Goal: Transaction & Acquisition: Obtain resource

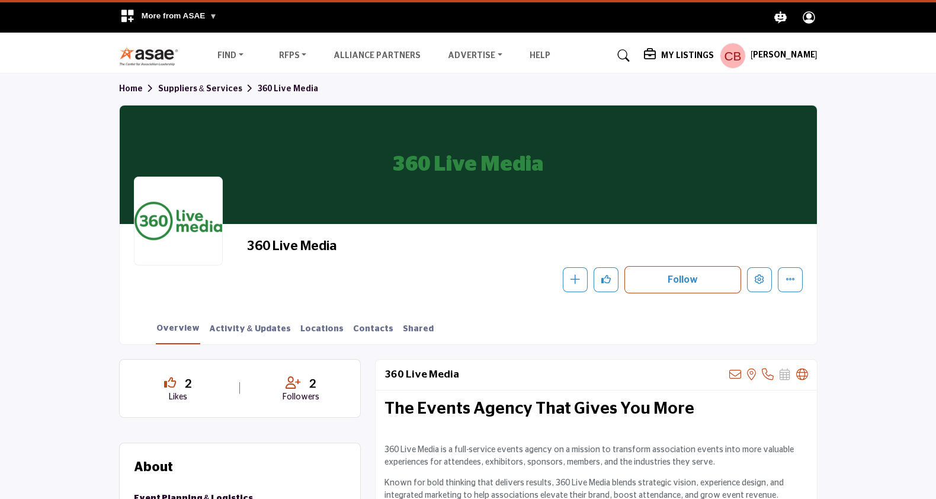
click at [385, 294] on div "360 Live Media Follow Following Message Recommend Add to My Suppliers Claim Lis…" at bounding box center [468, 265] width 697 height 83
click at [402, 325] on link "Shared" at bounding box center [418, 333] width 32 height 21
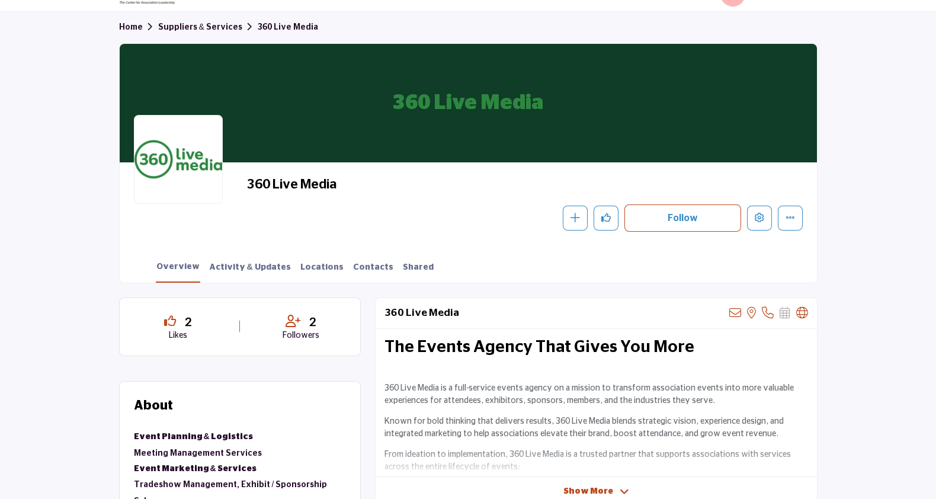
scroll to position [60, 0]
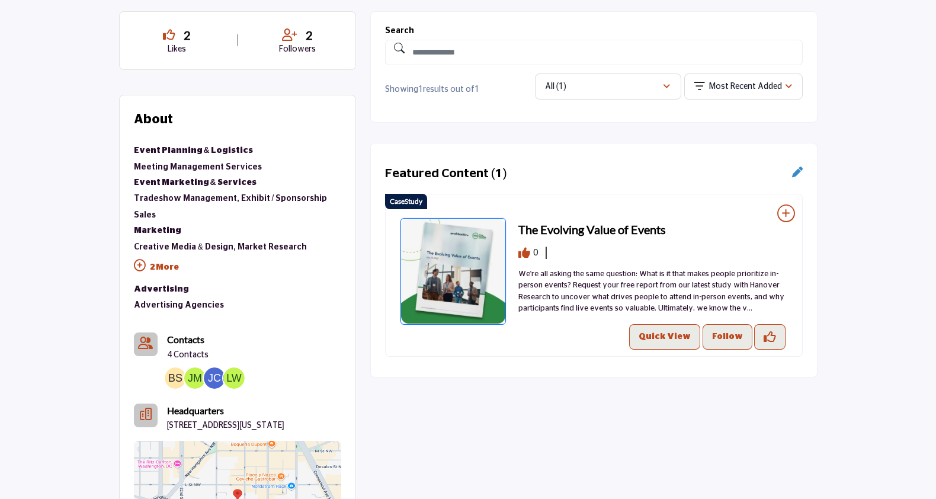
scroll to position [349, 0]
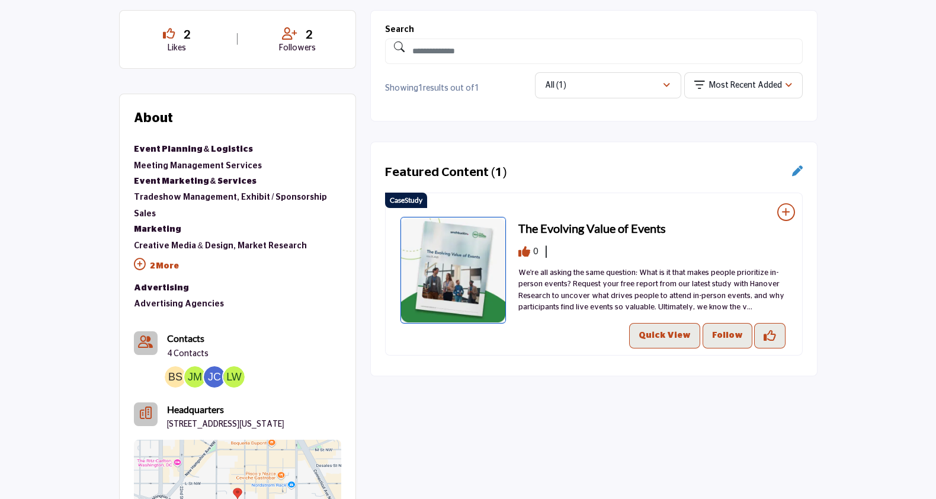
click at [441, 242] on img at bounding box center [452, 270] width 105 height 107
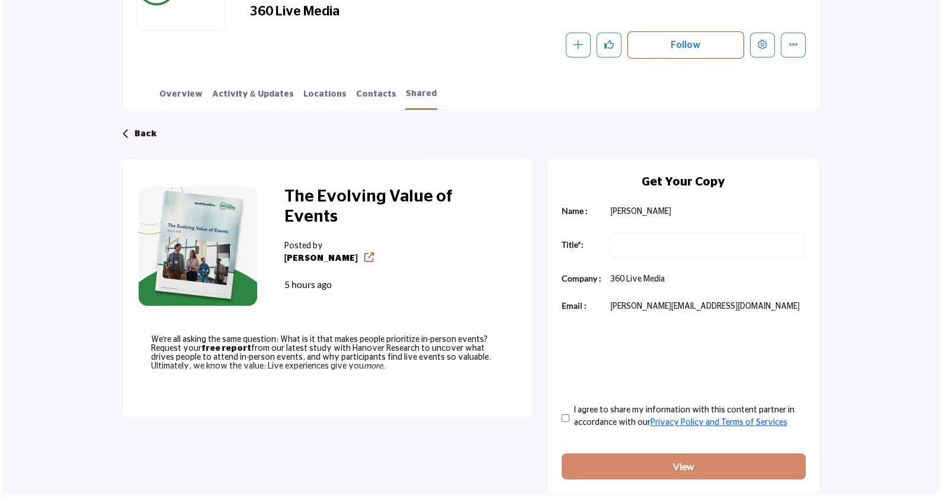
scroll to position [235, 0]
click at [761, 50] on button "Edit company" at bounding box center [759, 45] width 25 height 25
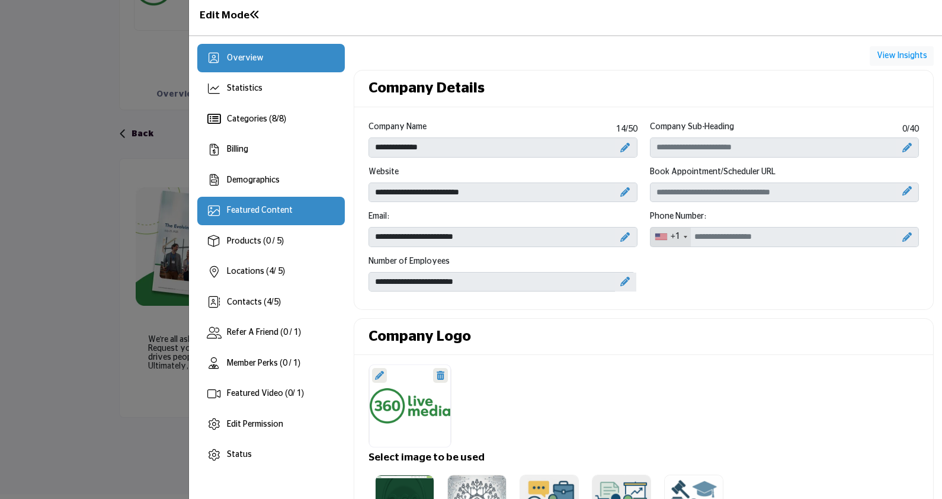
click at [267, 211] on span "Featured Content" at bounding box center [260, 210] width 66 height 8
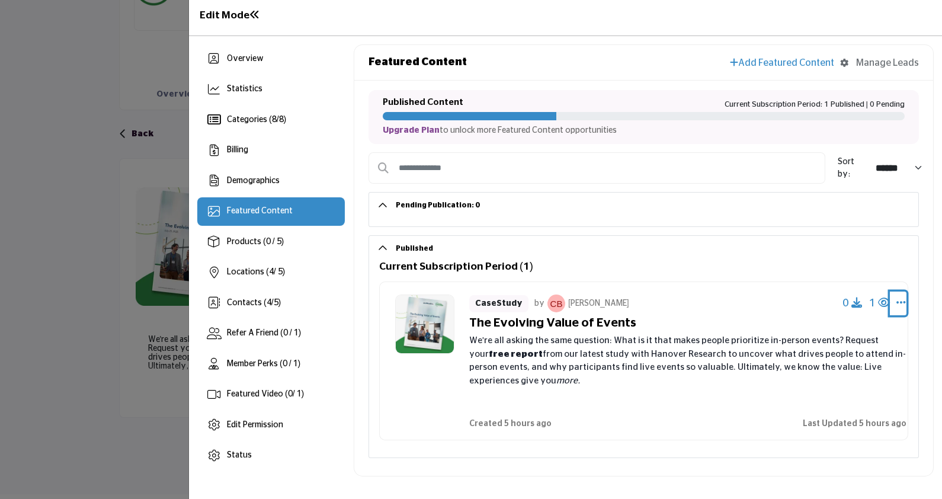
click at [900, 307] on icon "Select Dropdown Options" at bounding box center [900, 302] width 9 height 11
click at [848, 358] on link "Edit" at bounding box center [845, 359] width 115 height 21
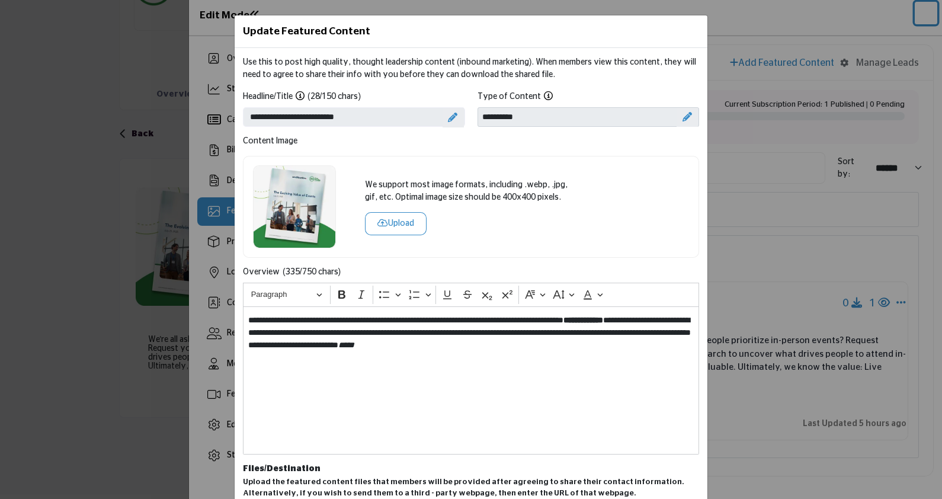
scroll to position [52, 0]
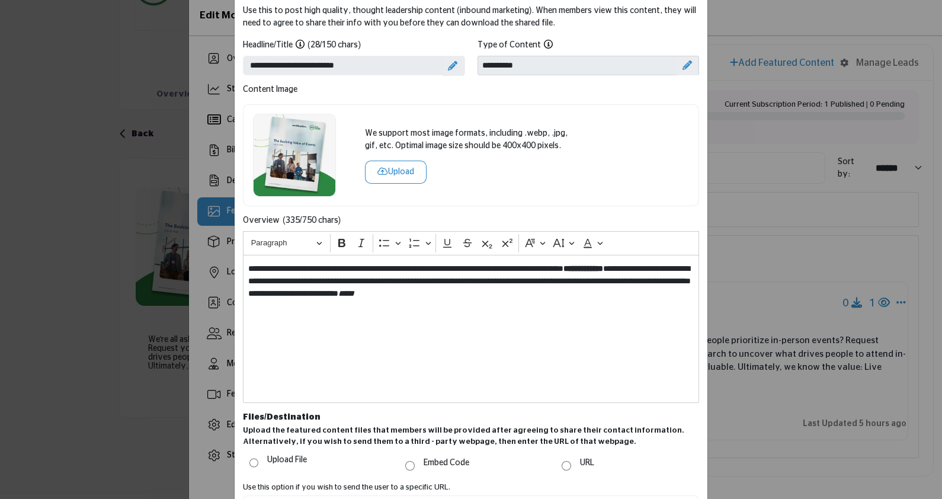
click at [682, 62] on icon at bounding box center [686, 64] width 9 height 9
click at [675, 63] on icon at bounding box center [679, 66] width 8 height 9
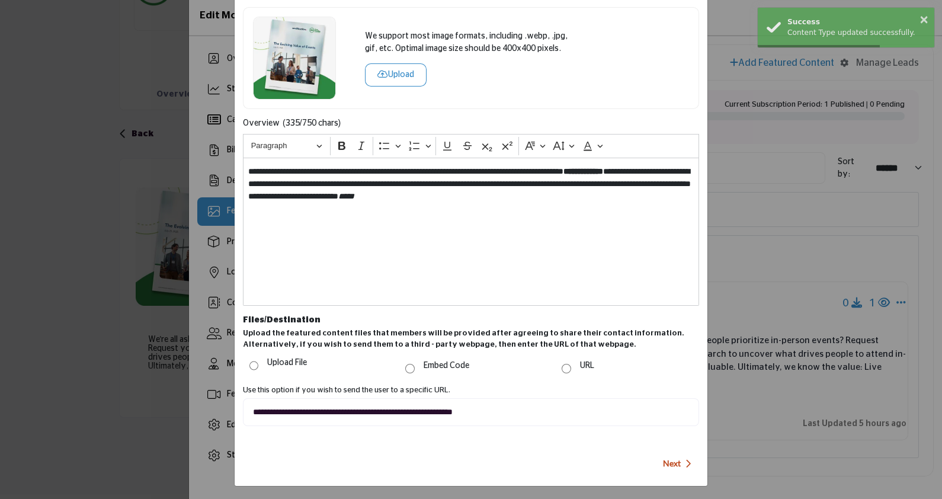
scroll to position [148, 0]
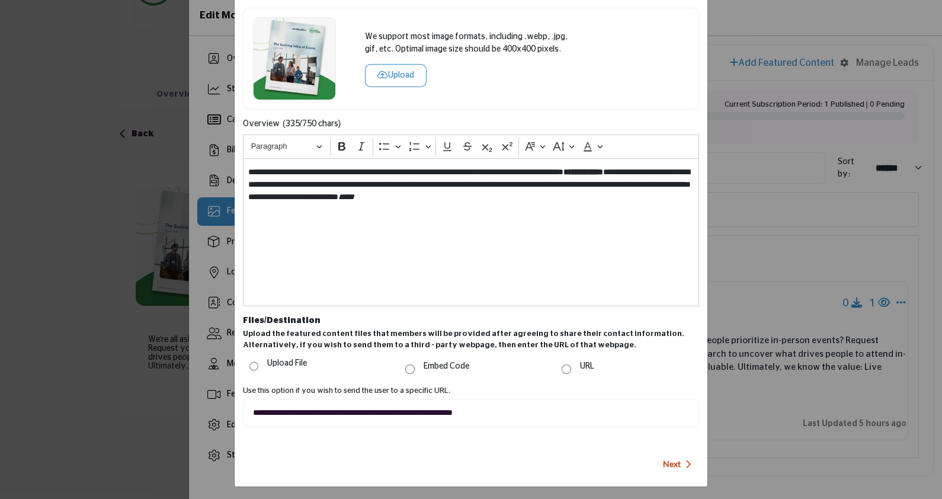
click at [669, 468] on button "Next" at bounding box center [673, 464] width 28 height 28
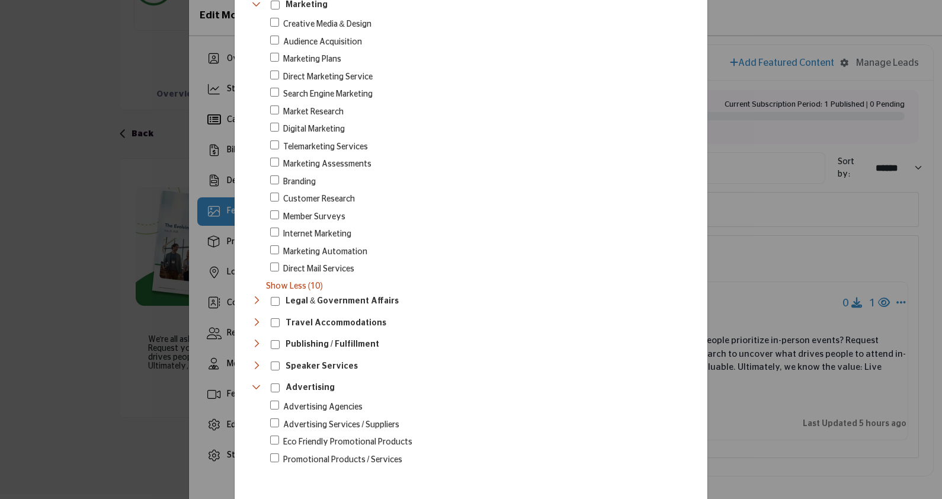
scroll to position [743, 0]
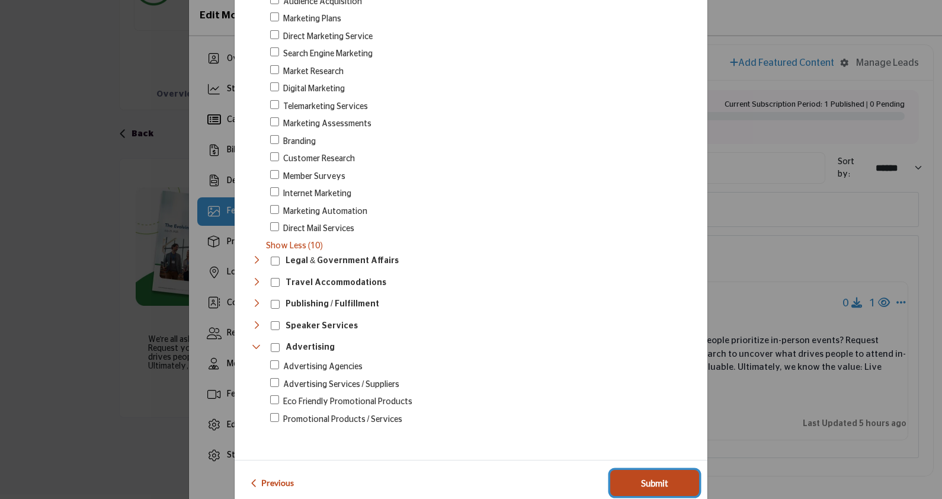
click at [622, 470] on button "Submit" at bounding box center [654, 483] width 89 height 26
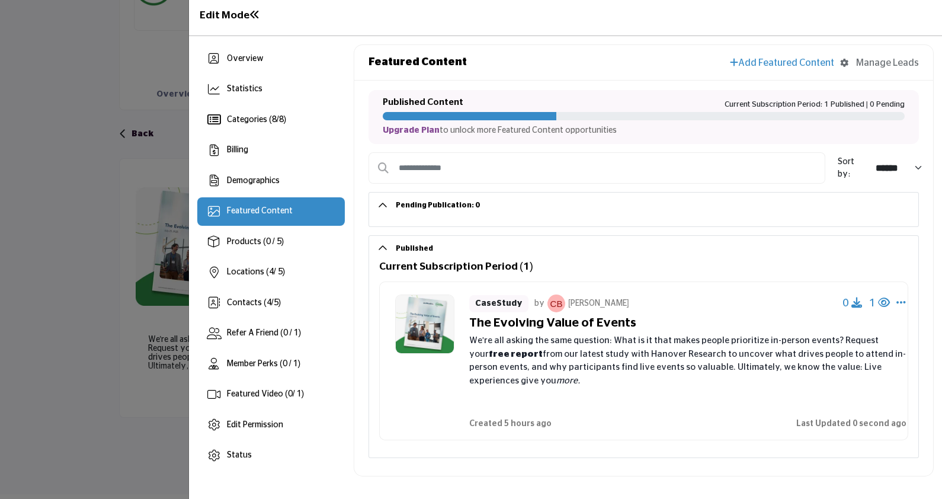
click at [907, 300] on div "CaseStudy by Christina Butchko 0 1 Change Owner Edit Delete * free report" at bounding box center [643, 360] width 528 height 158
click at [898, 301] on icon "Select Dropdown Options" at bounding box center [900, 302] width 9 height 11
click at [826, 366] on link "Edit" at bounding box center [845, 359] width 115 height 21
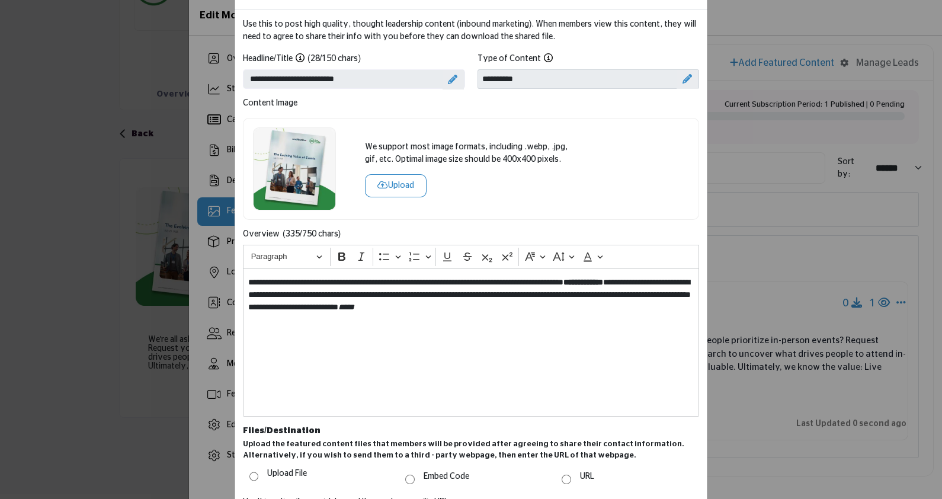
scroll to position [149, 0]
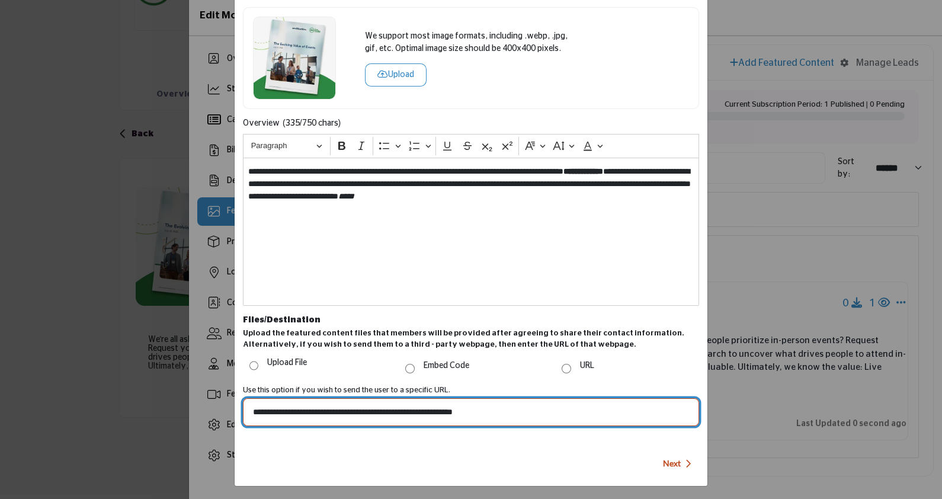
click at [531, 410] on input "**********" at bounding box center [471, 412] width 456 height 28
drag, startPoint x: 531, startPoint y: 410, endPoint x: 191, endPoint y: 329, distance: 350.2
click at [191, 329] on div "Update Featured Content Use this to post high quality, thought leadership conte…" at bounding box center [471, 249] width 942 height 499
click at [529, 405] on input "**********" at bounding box center [471, 412] width 456 height 28
drag, startPoint x: 529, startPoint y: 404, endPoint x: 243, endPoint y: 359, distance: 290.2
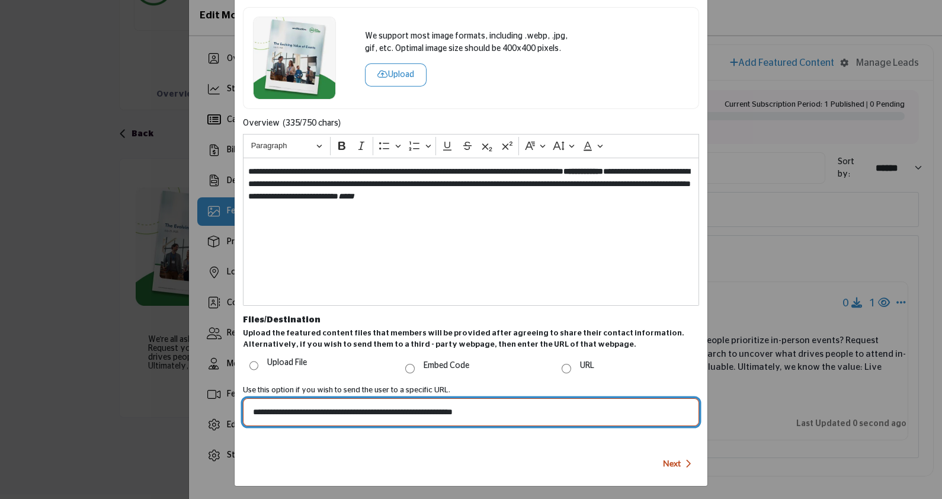
click at [243, 359] on div "Upload the featured content files that members will be provided after agreeing …" at bounding box center [471, 377] width 456 height 98
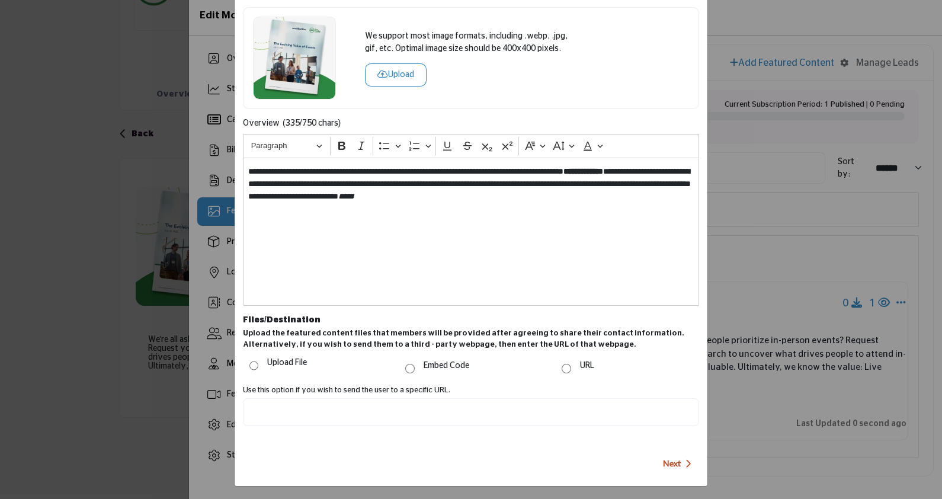
click at [453, 272] on div "**********" at bounding box center [471, 232] width 456 height 148
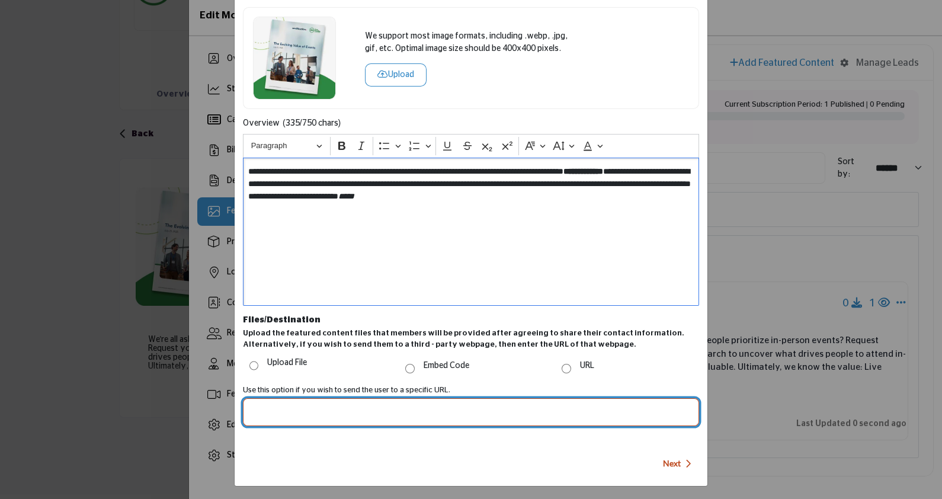
click at [360, 419] on input "Post Website URL" at bounding box center [471, 412] width 456 height 28
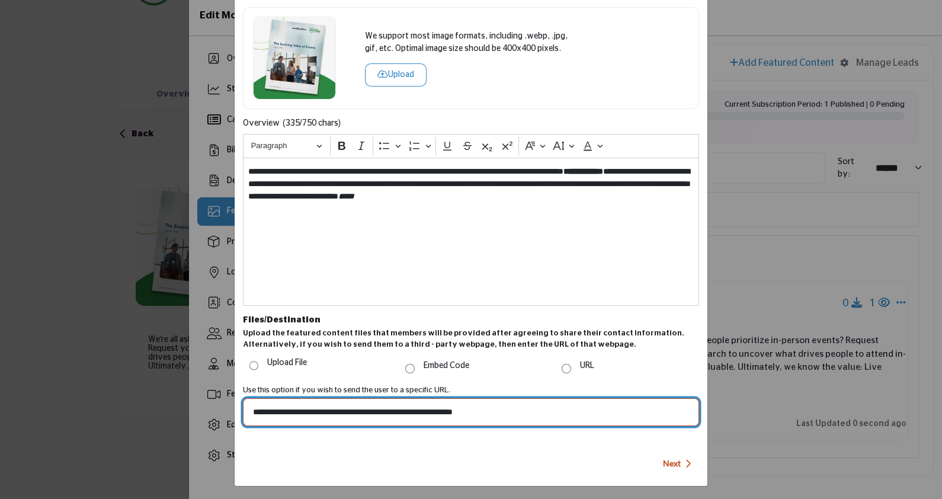
type input "**********"
paste input "**********"
type input "**********"
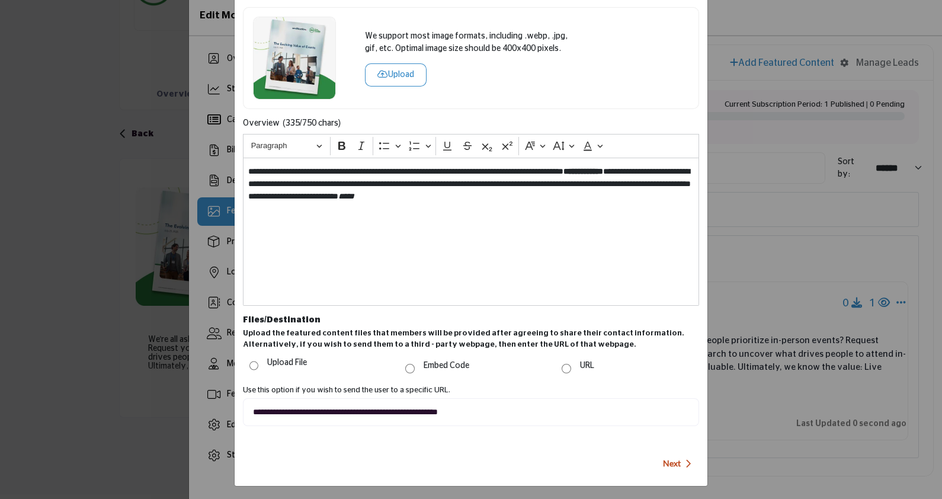
click at [675, 461] on span "Next" at bounding box center [672, 463] width 18 height 12
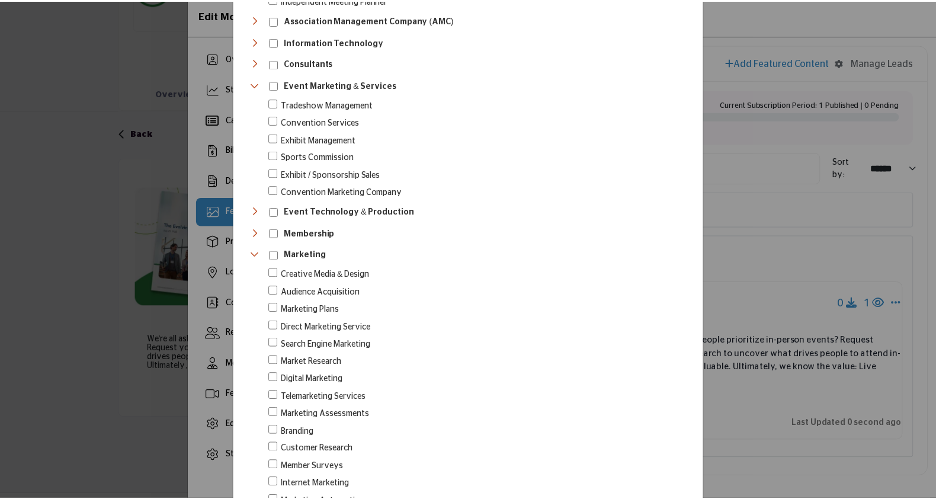
scroll to position [743, 0]
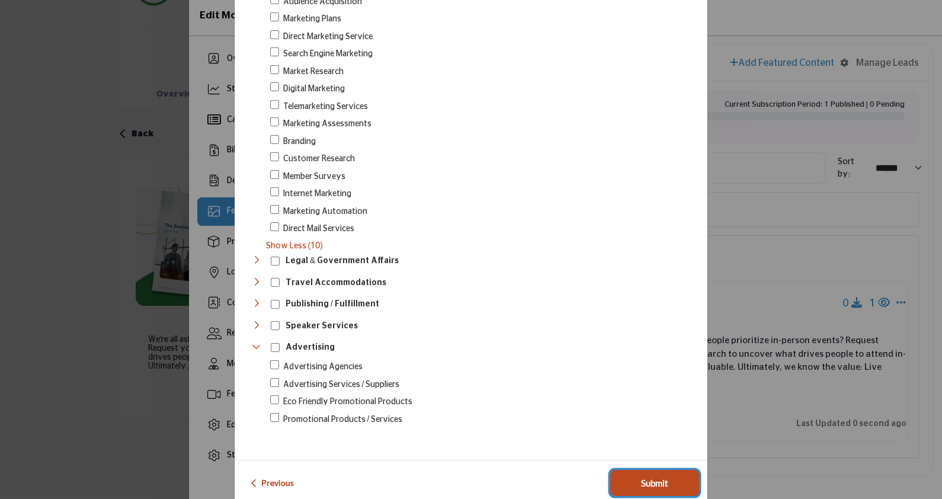
click at [656, 476] on span "Submit" at bounding box center [654, 483] width 27 height 14
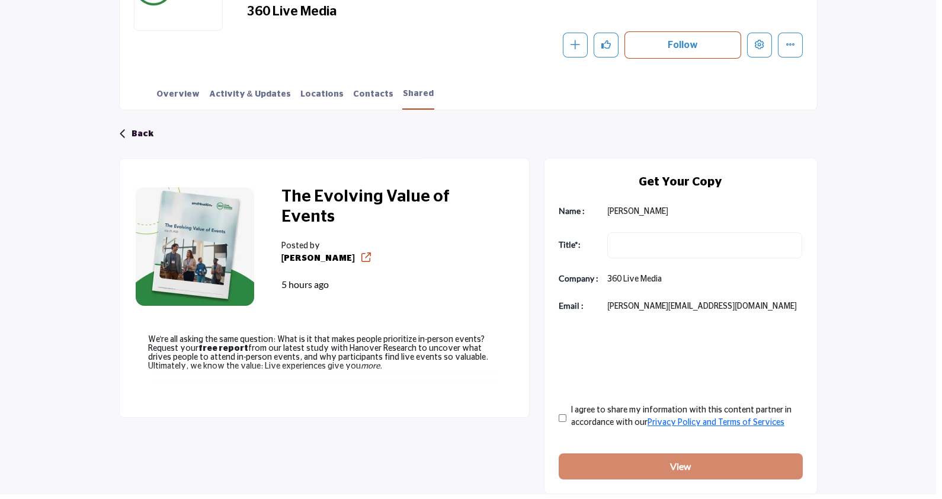
click at [52, 234] on div at bounding box center [471, 249] width 942 height 499
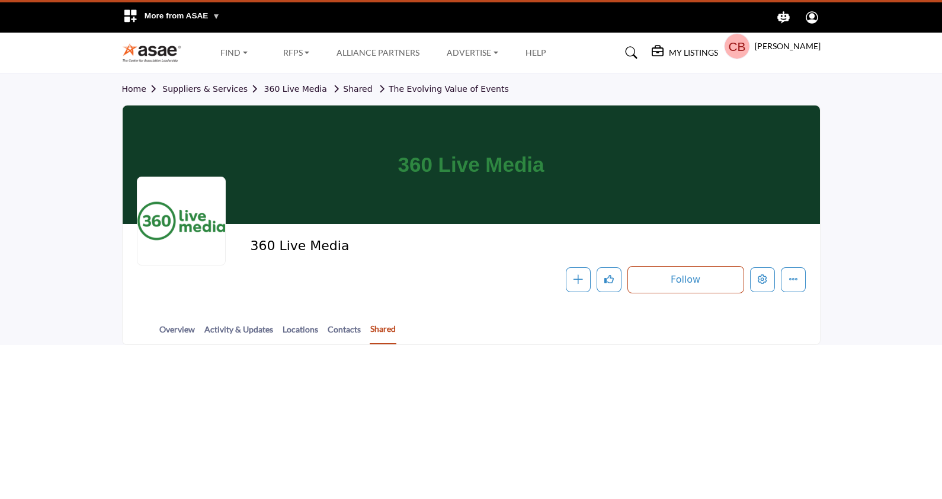
click at [381, 338] on link "Shared" at bounding box center [383, 333] width 27 height 22
click at [380, 333] on link "Shared" at bounding box center [383, 333] width 27 height 21
click at [391, 332] on link "Shared" at bounding box center [383, 333] width 27 height 22
click at [376, 333] on link "Shared" at bounding box center [383, 333] width 27 height 22
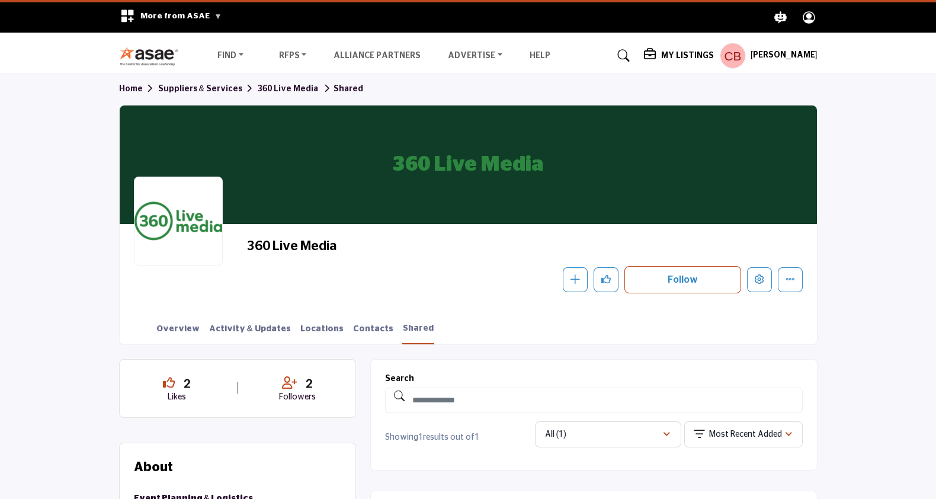
scroll to position [287, 0]
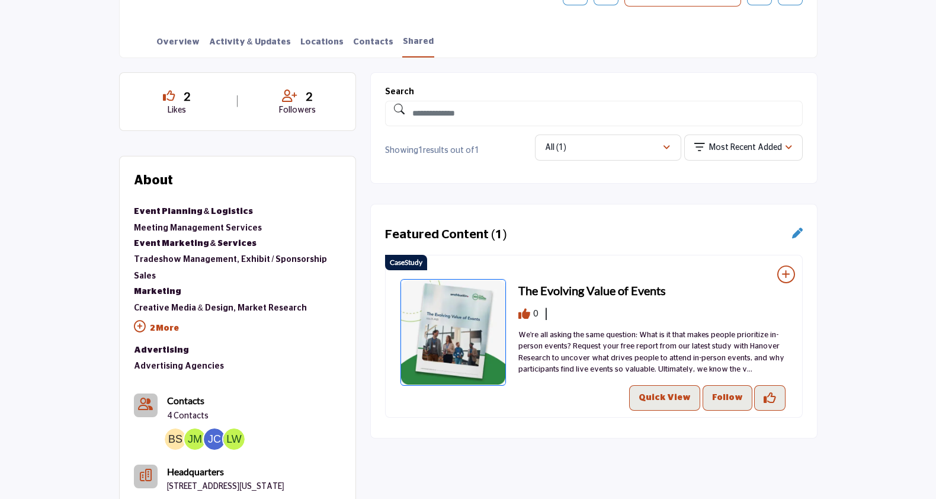
click at [801, 236] on icon at bounding box center [797, 232] width 11 height 11
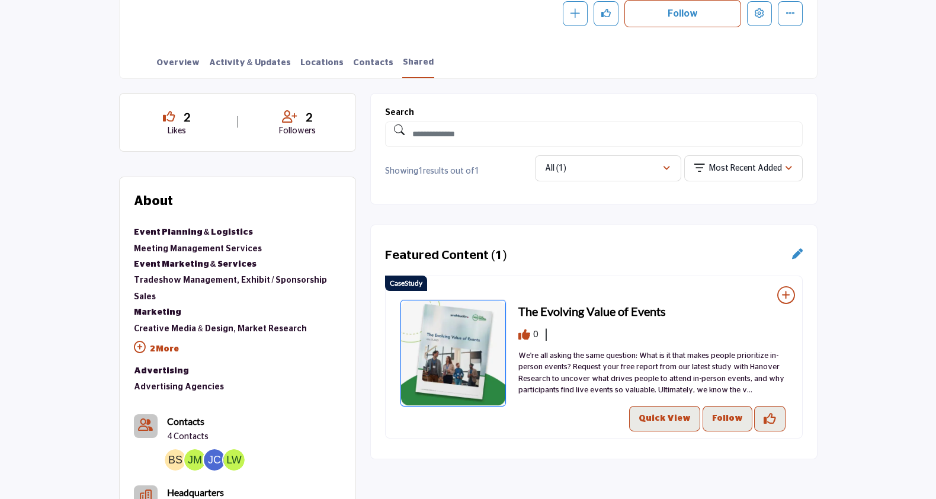
click at [798, 257] on icon at bounding box center [797, 253] width 11 height 11
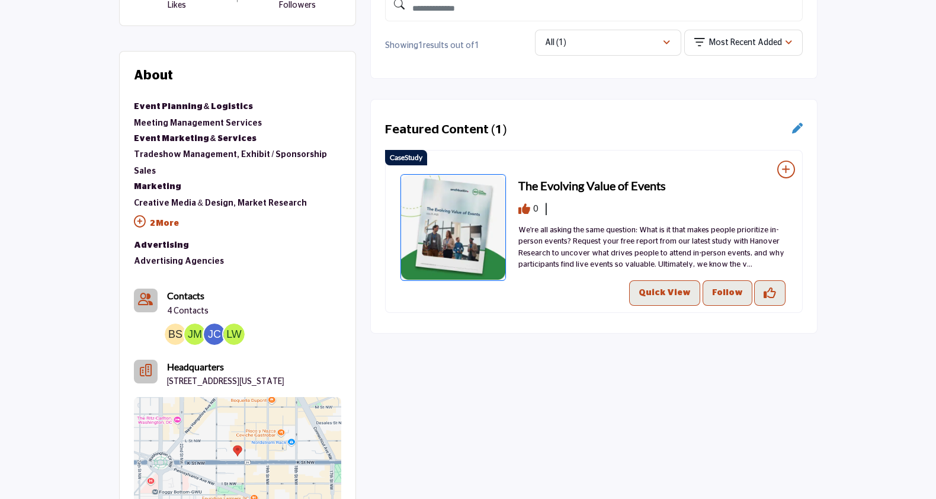
scroll to position [392, 0]
click at [798, 126] on icon at bounding box center [797, 127] width 11 height 11
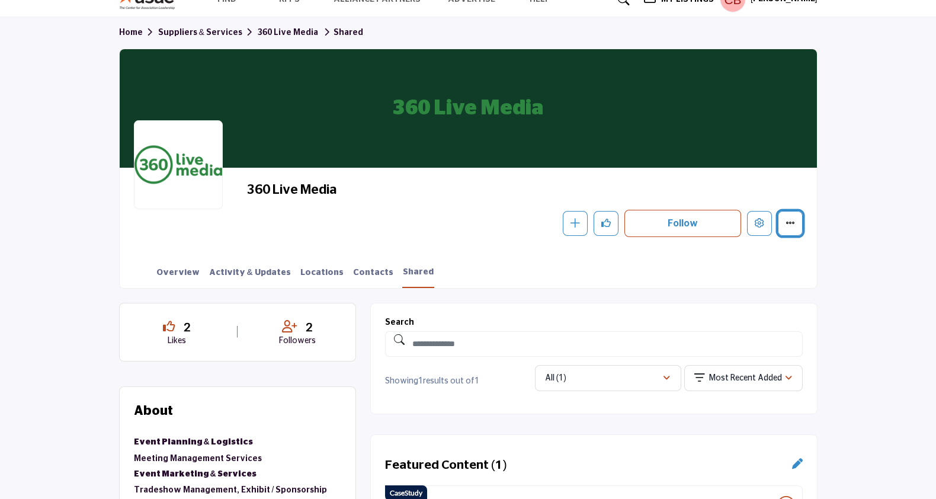
scroll to position [29, 0]
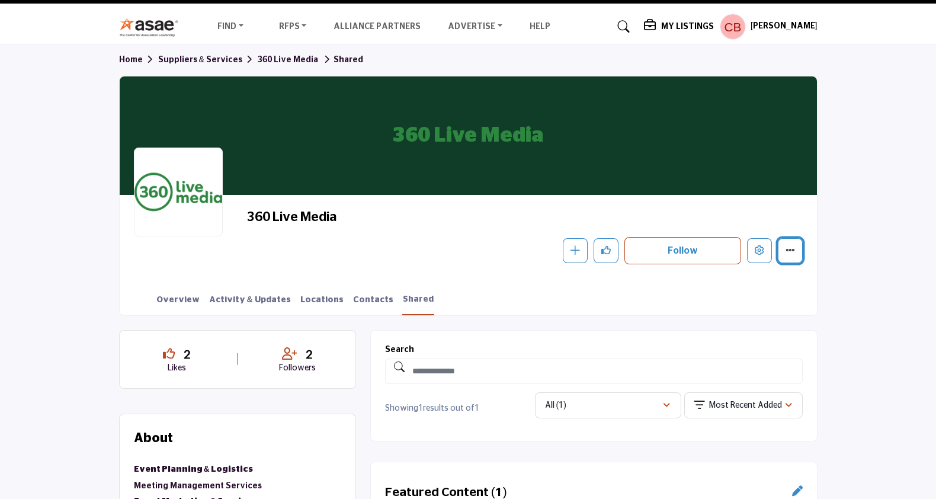
click at [793, 255] on button "More details" at bounding box center [790, 250] width 25 height 25
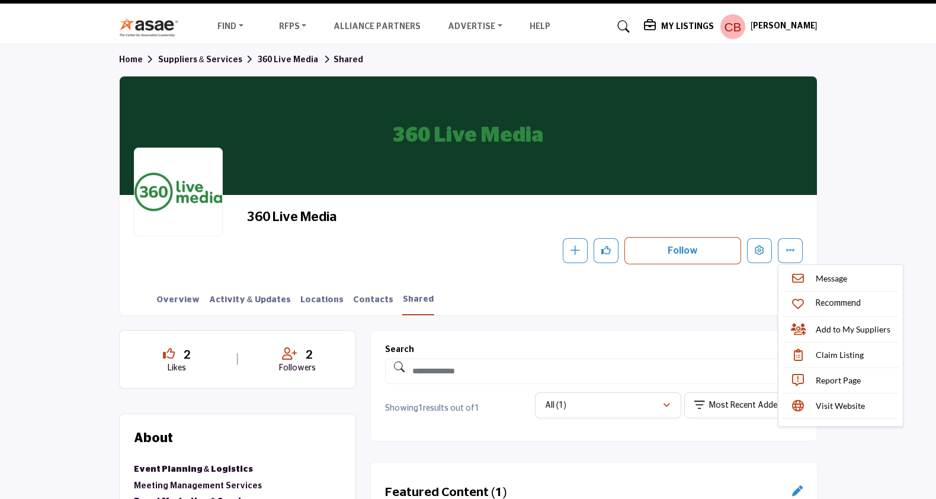
click at [873, 239] on section "Home Suppliers & Services 360 Live Media Shared 360 Live Media 360 Live Media F…" at bounding box center [468, 179] width 936 height 271
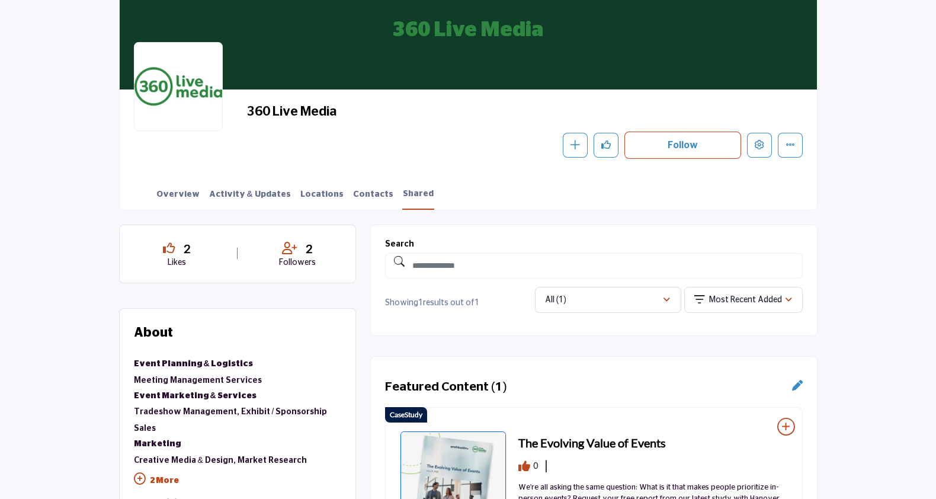
scroll to position [256, 0]
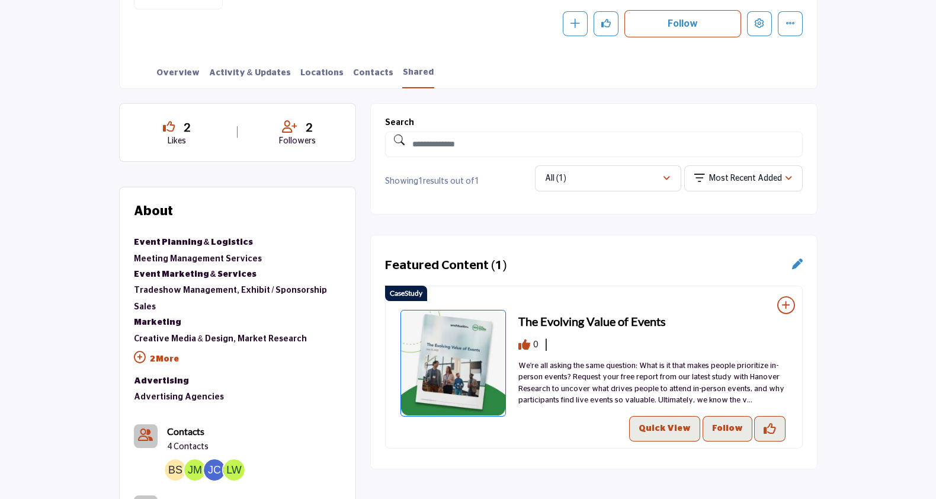
click at [619, 318] on h3 "The Evolving Value of Events" at bounding box center [591, 321] width 147 height 18
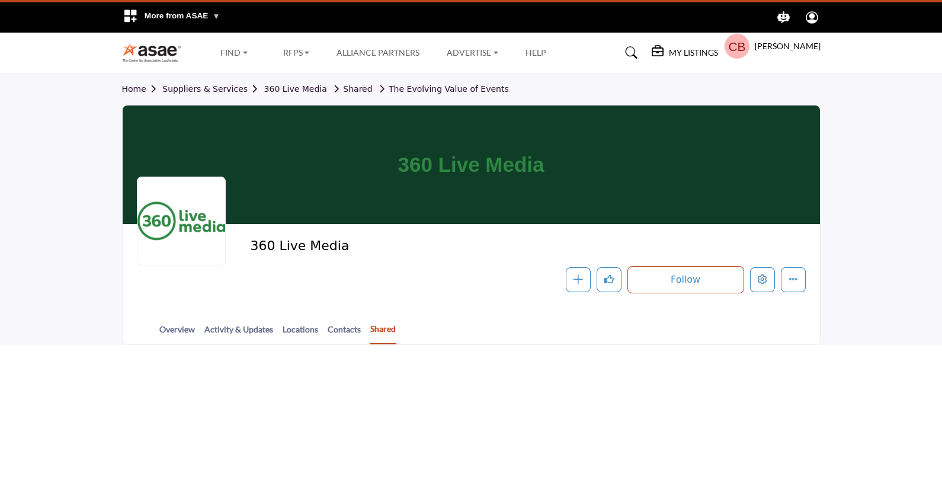
click at [378, 334] on link "Shared" at bounding box center [383, 333] width 27 height 22
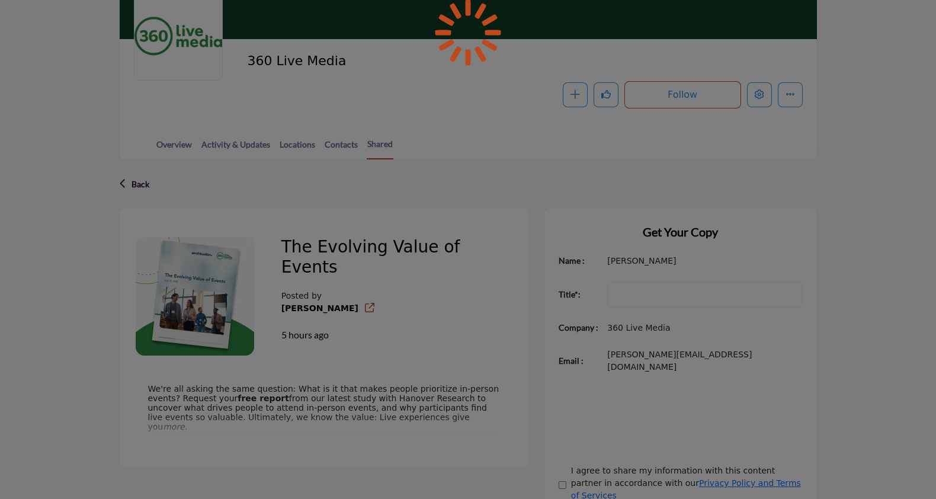
scroll to position [245, 0]
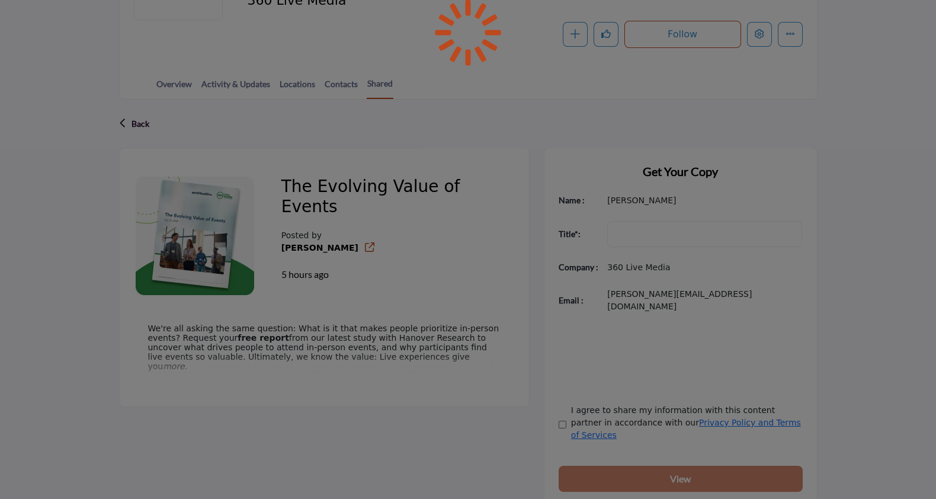
click at [399, 282] on div at bounding box center [468, 249] width 936 height 499
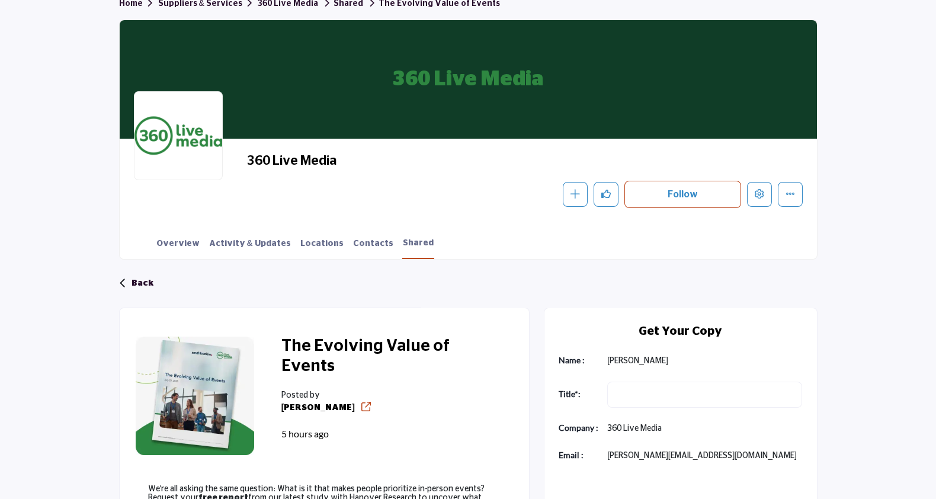
scroll to position [84, 0]
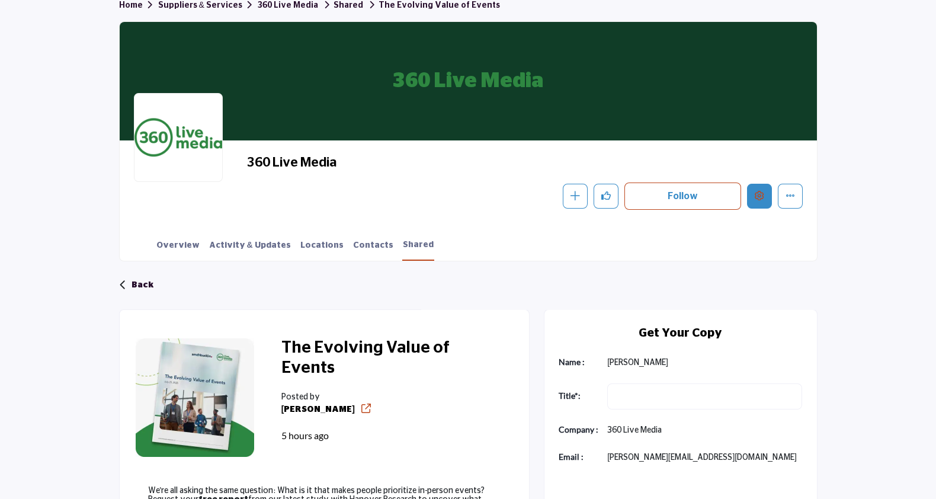
click at [756, 192] on icon "Edit company" at bounding box center [759, 195] width 9 height 9
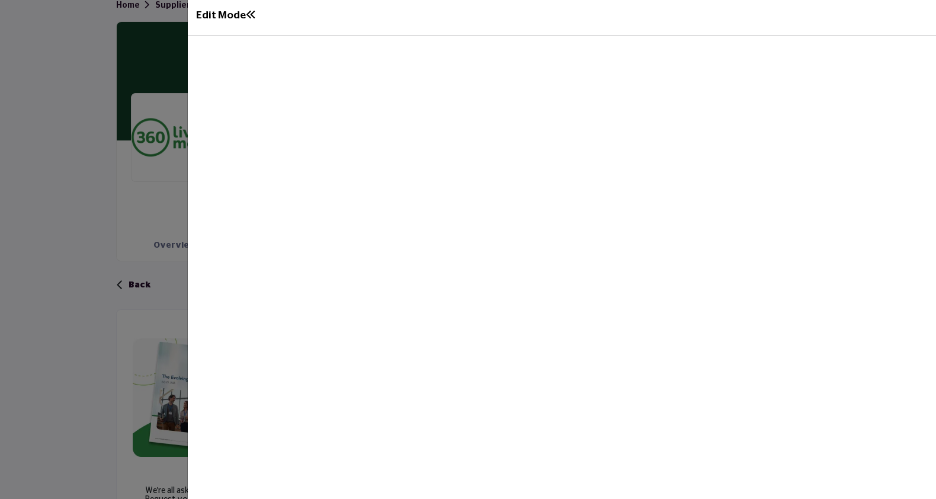
scroll to position [318, 0]
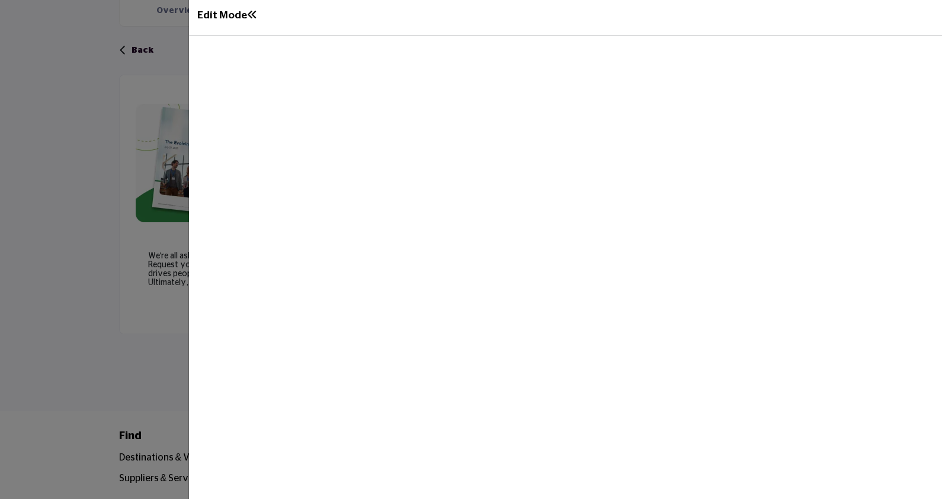
drag, startPoint x: 585, startPoint y: 136, endPoint x: 428, endPoint y: 184, distance: 164.3
click at [428, 184] on div at bounding box center [565, 267] width 753 height 463
click at [237, 15] on h1 "Edit Mode" at bounding box center [227, 15] width 60 height 12
click at [105, 135] on div at bounding box center [471, 249] width 942 height 499
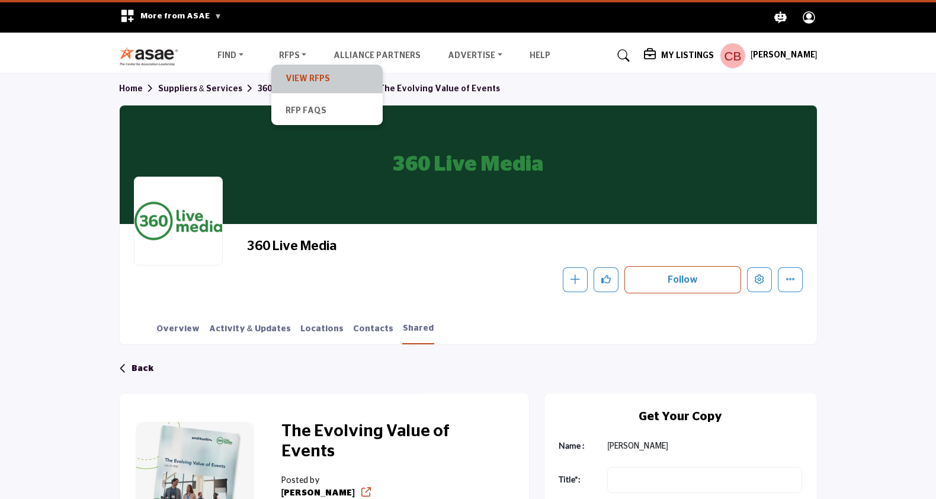
click at [303, 81] on link "View RFPs" at bounding box center [327, 78] width 100 height 17
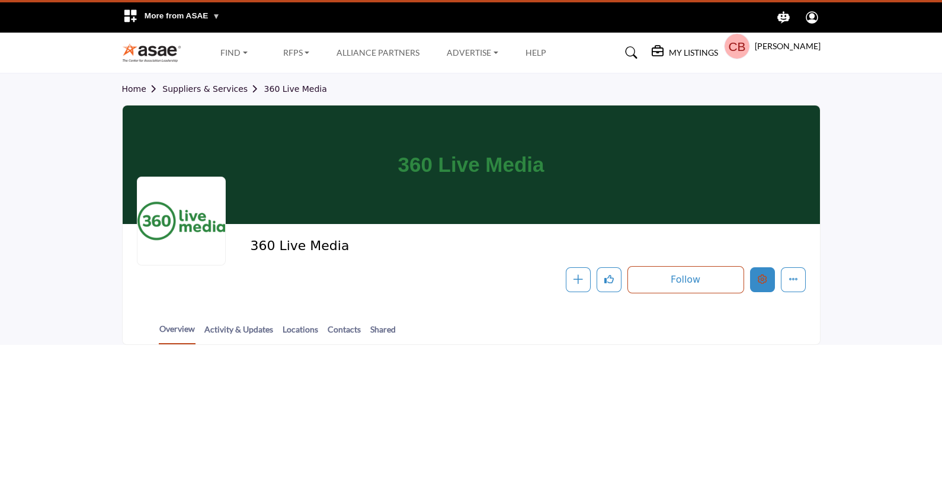
click at [768, 281] on button "Edit company" at bounding box center [762, 279] width 25 height 25
click at [766, 292] on div "Follow Following Message Recommend Add to My Suppliers Claim Listing Report Pag…" at bounding box center [611, 279] width 389 height 27
click at [759, 282] on icon "Edit company" at bounding box center [762, 278] width 9 height 9
click at [760, 277] on icon "Edit company" at bounding box center [762, 278] width 9 height 9
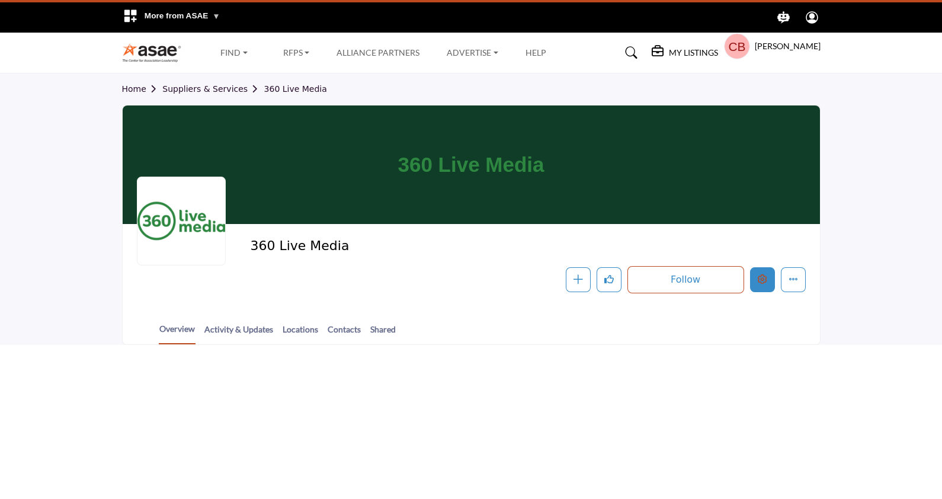
click at [765, 276] on icon "Edit company" at bounding box center [762, 278] width 9 height 9
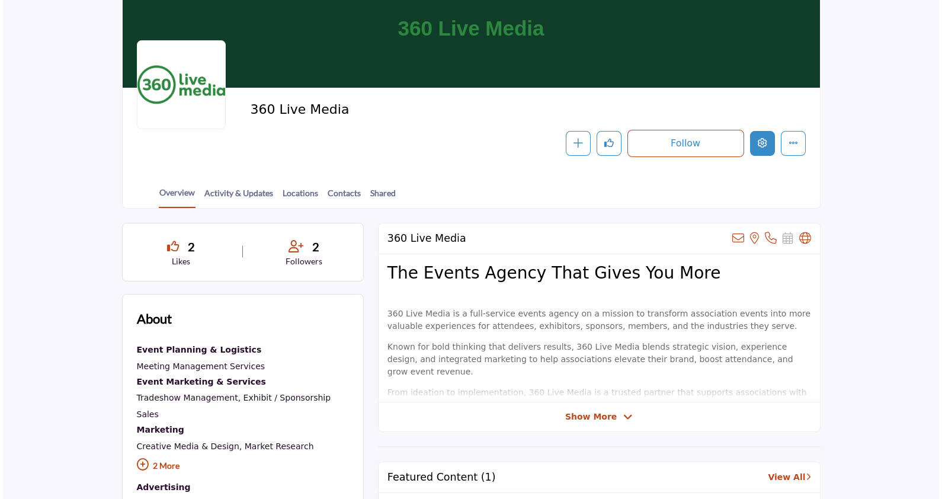
scroll to position [124, 0]
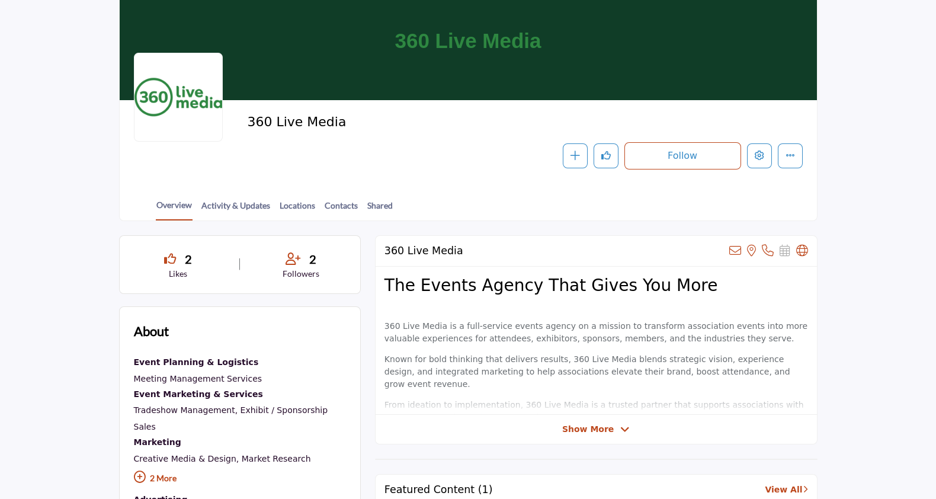
click at [760, 168] on div "360 Live Media Follow Following Message Recommend Add to My Suppliers Claim Lis…" at bounding box center [468, 141] width 697 height 83
click at [759, 160] on icon "Edit company" at bounding box center [759, 154] width 9 height 9
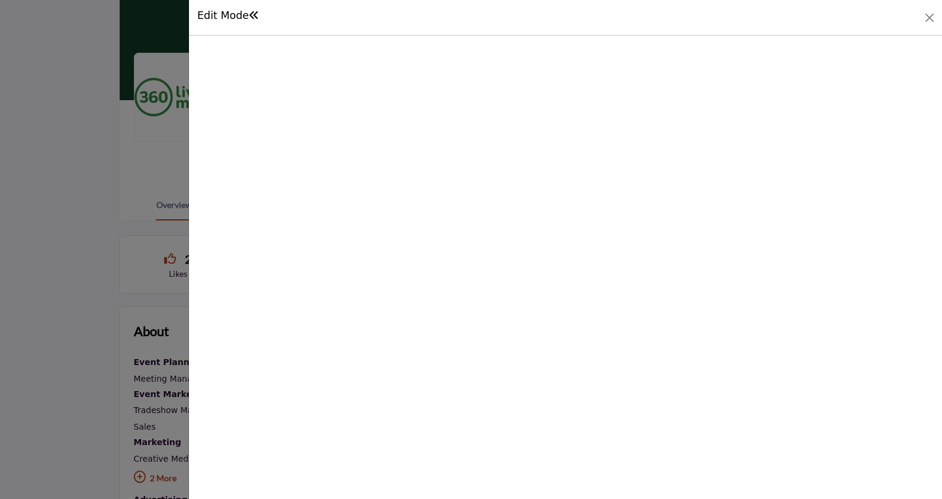
click at [232, 23] on div "Edit Mode" at bounding box center [228, 17] width 62 height 17
click at [232, 20] on h1 "Edit Mode" at bounding box center [228, 15] width 62 height 12
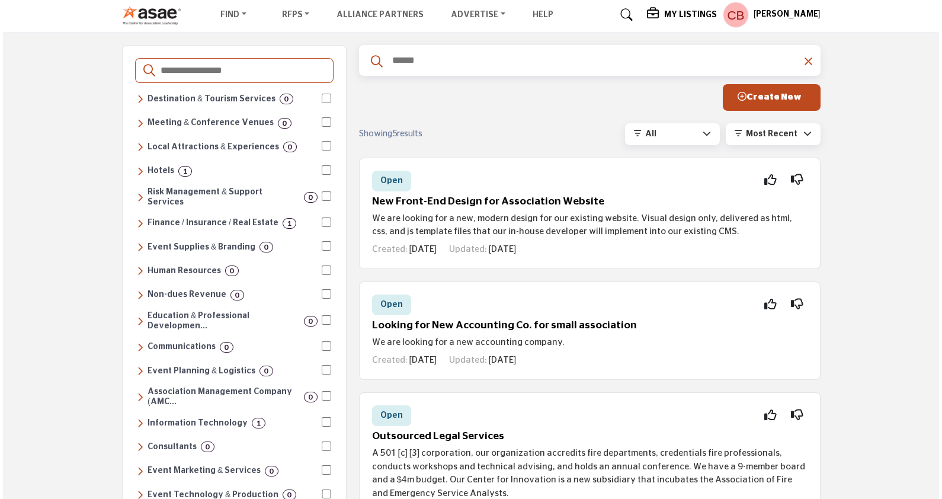
scroll to position [41, 0]
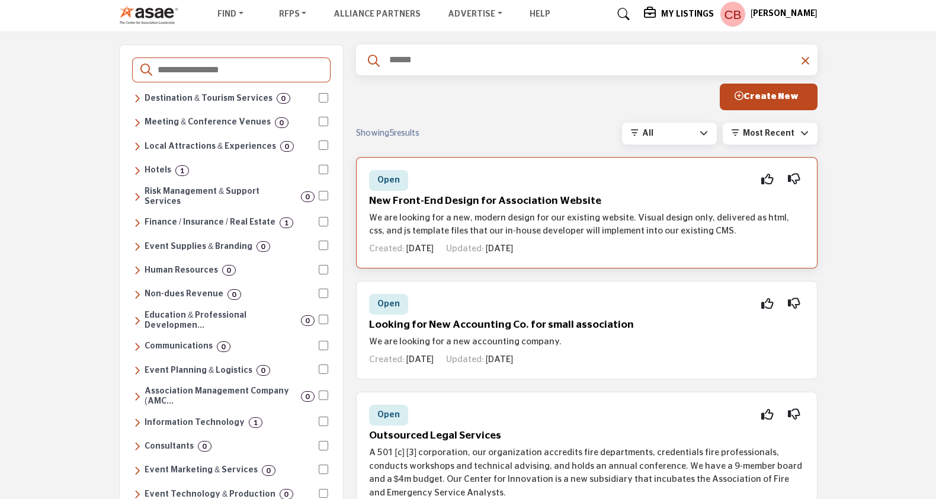
click at [474, 197] on h5 "New Front-End Design for Association Website" at bounding box center [586, 201] width 435 height 12
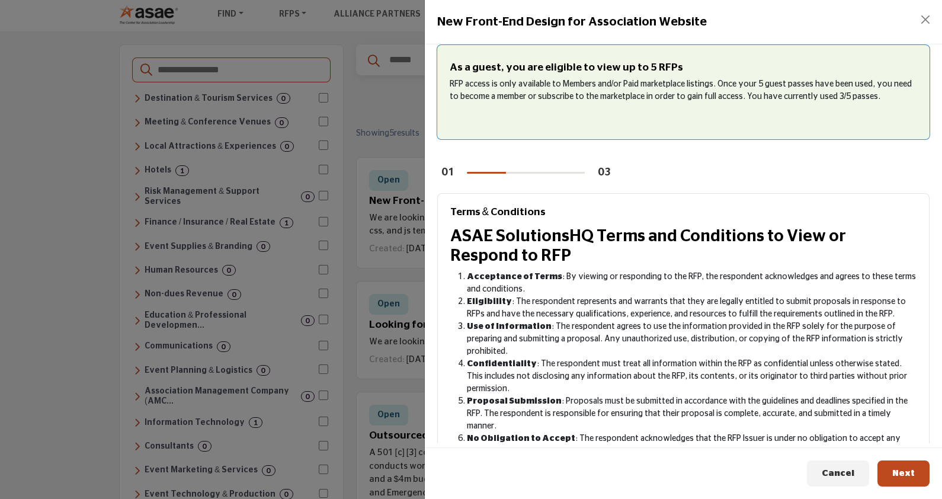
scroll to position [211, 0]
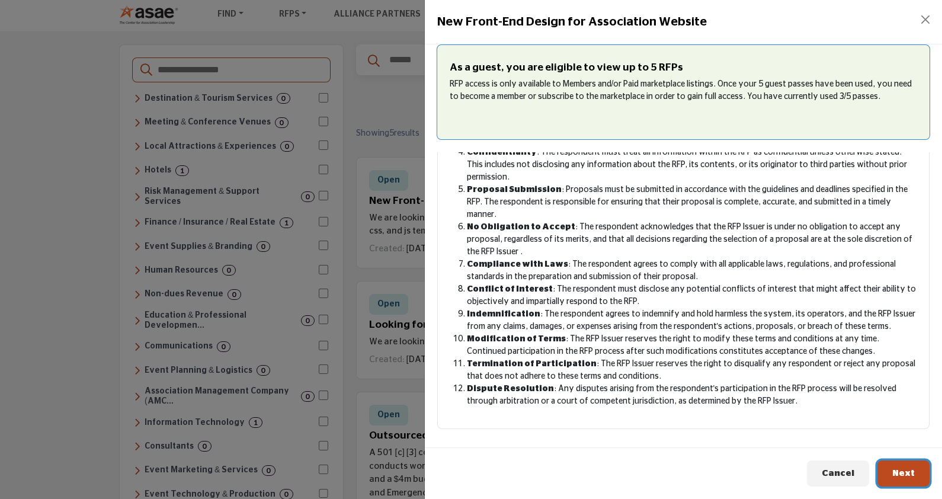
click at [894, 467] on button "Next" at bounding box center [903, 473] width 52 height 27
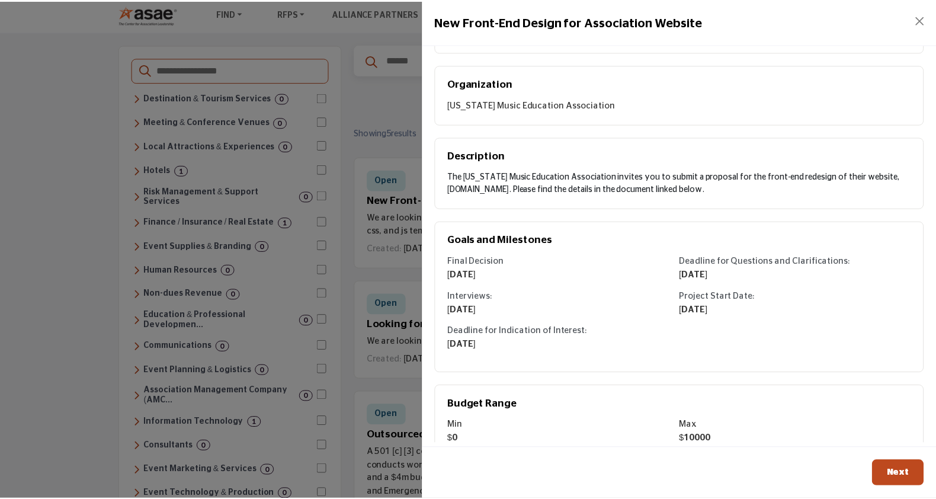
scroll to position [133, 0]
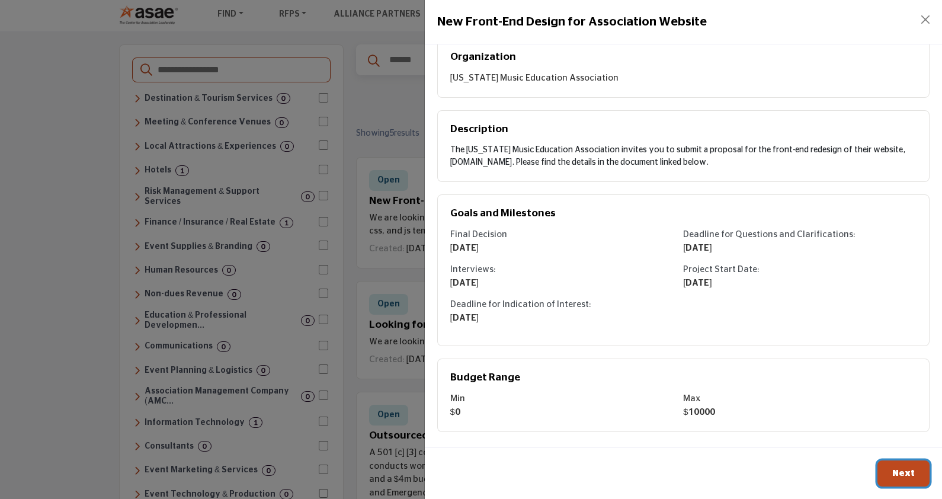
click at [899, 466] on button "Next" at bounding box center [903, 473] width 52 height 27
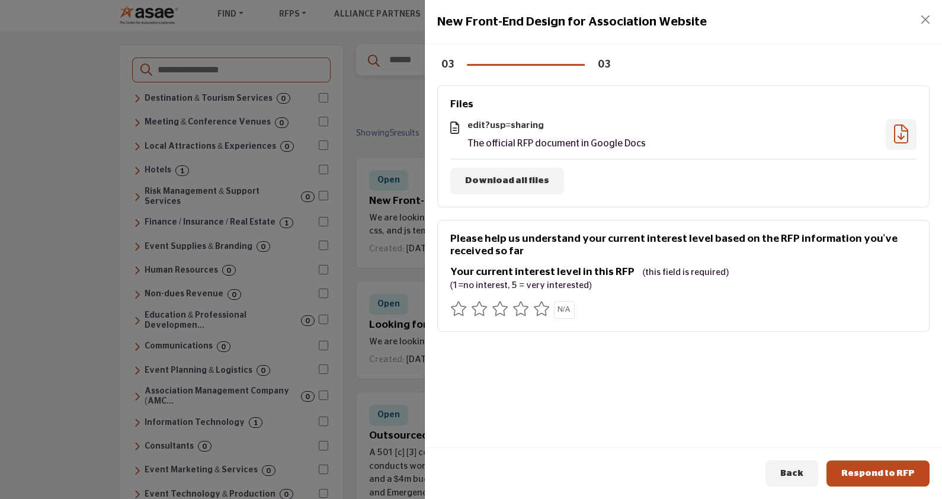
click at [908, 125] on div at bounding box center [900, 134] width 31 height 31
click at [897, 134] on icon at bounding box center [901, 133] width 14 height 1
click at [925, 23] on button "Close" at bounding box center [925, 19] width 17 height 17
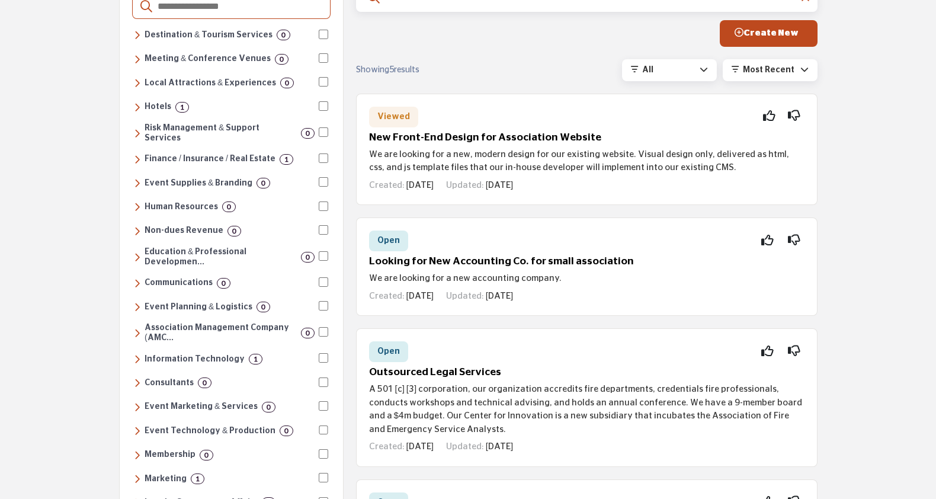
scroll to position [0, 0]
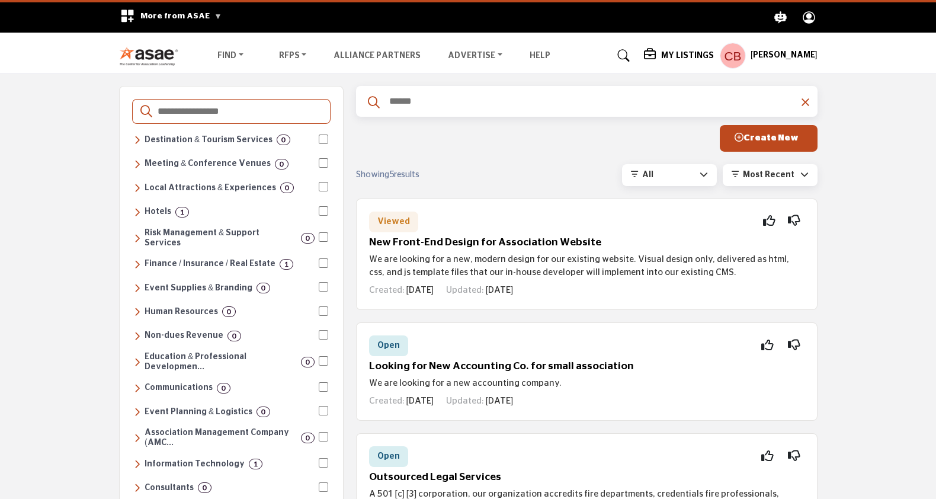
click at [904, 251] on div "Destinations & Venues Destination & Tourism Services 0 Convention & Visitors Bu…" at bounding box center [468, 485] width 936 height 824
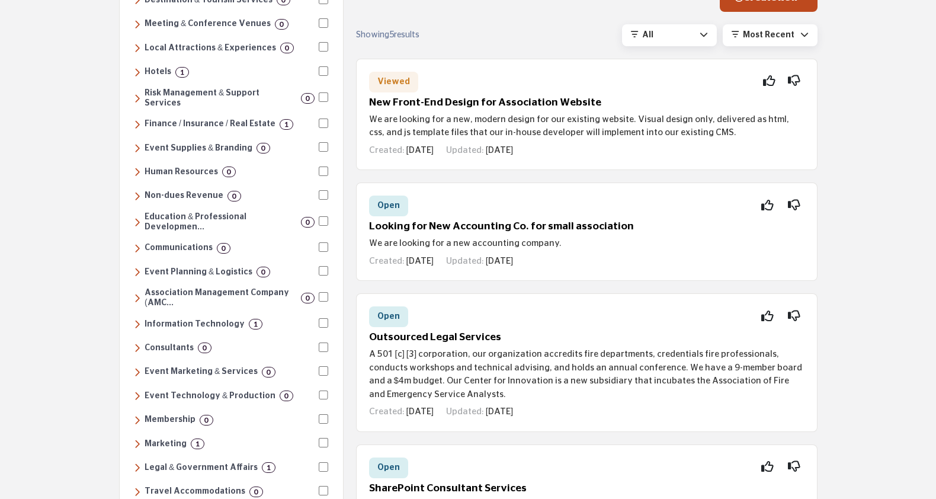
scroll to position [139, 0]
